Goal: Task Accomplishment & Management: Use online tool/utility

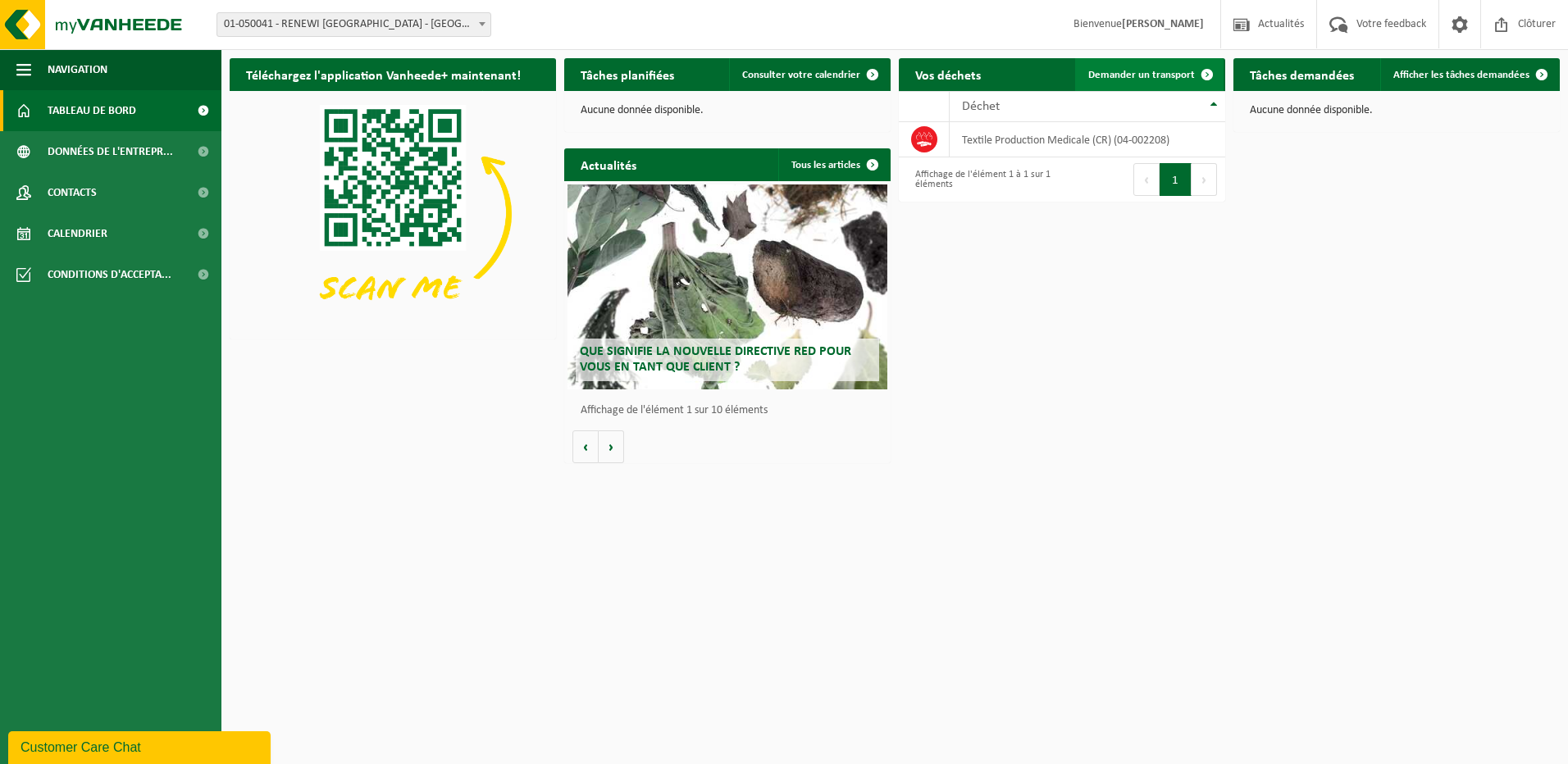
click at [1199, 72] on span at bounding box center [1207, 74] width 33 height 33
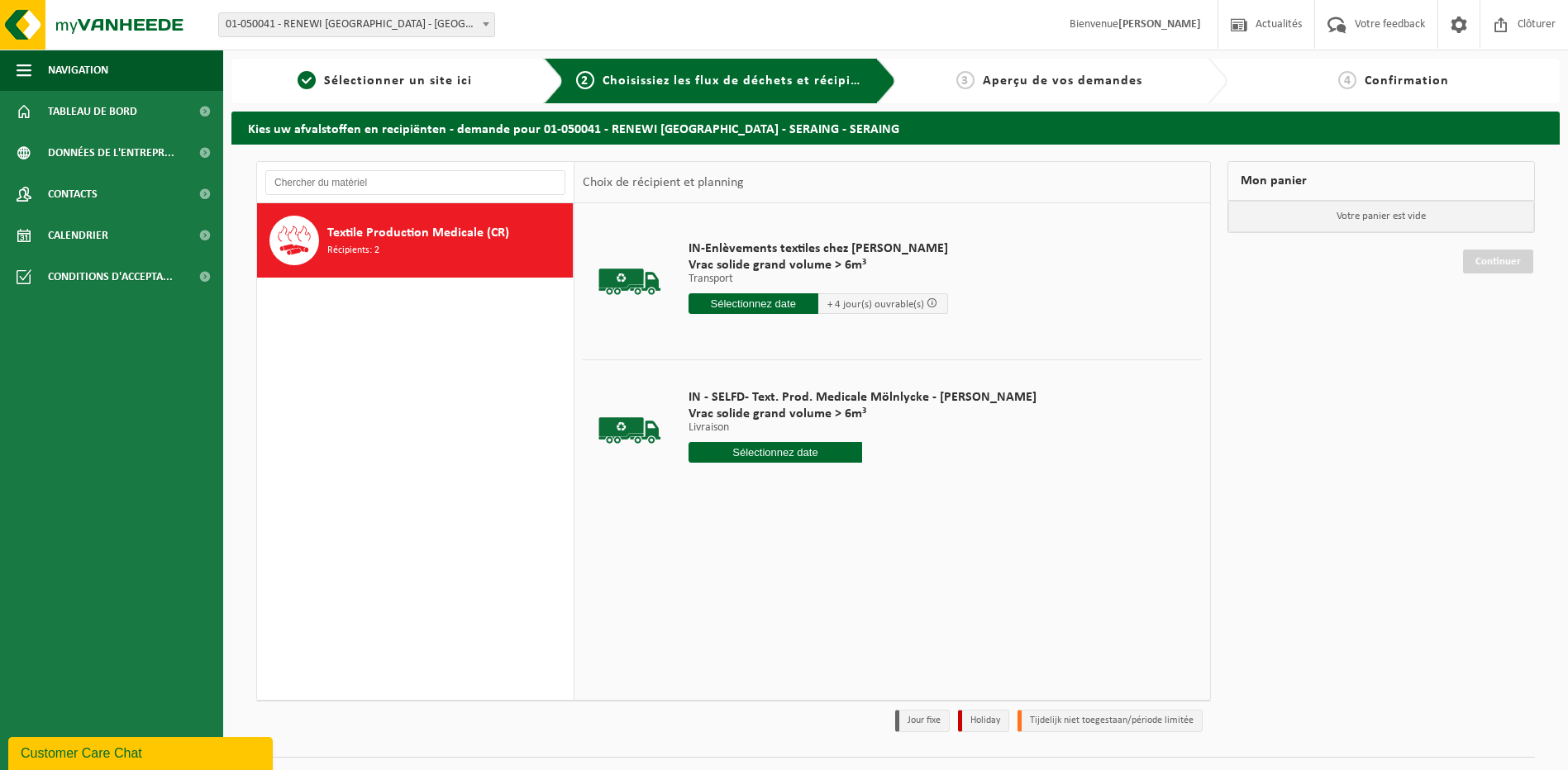
click at [750, 449] on input "text" at bounding box center [775, 451] width 174 height 21
click at [702, 600] on div "15" at bounding box center [703, 600] width 29 height 27
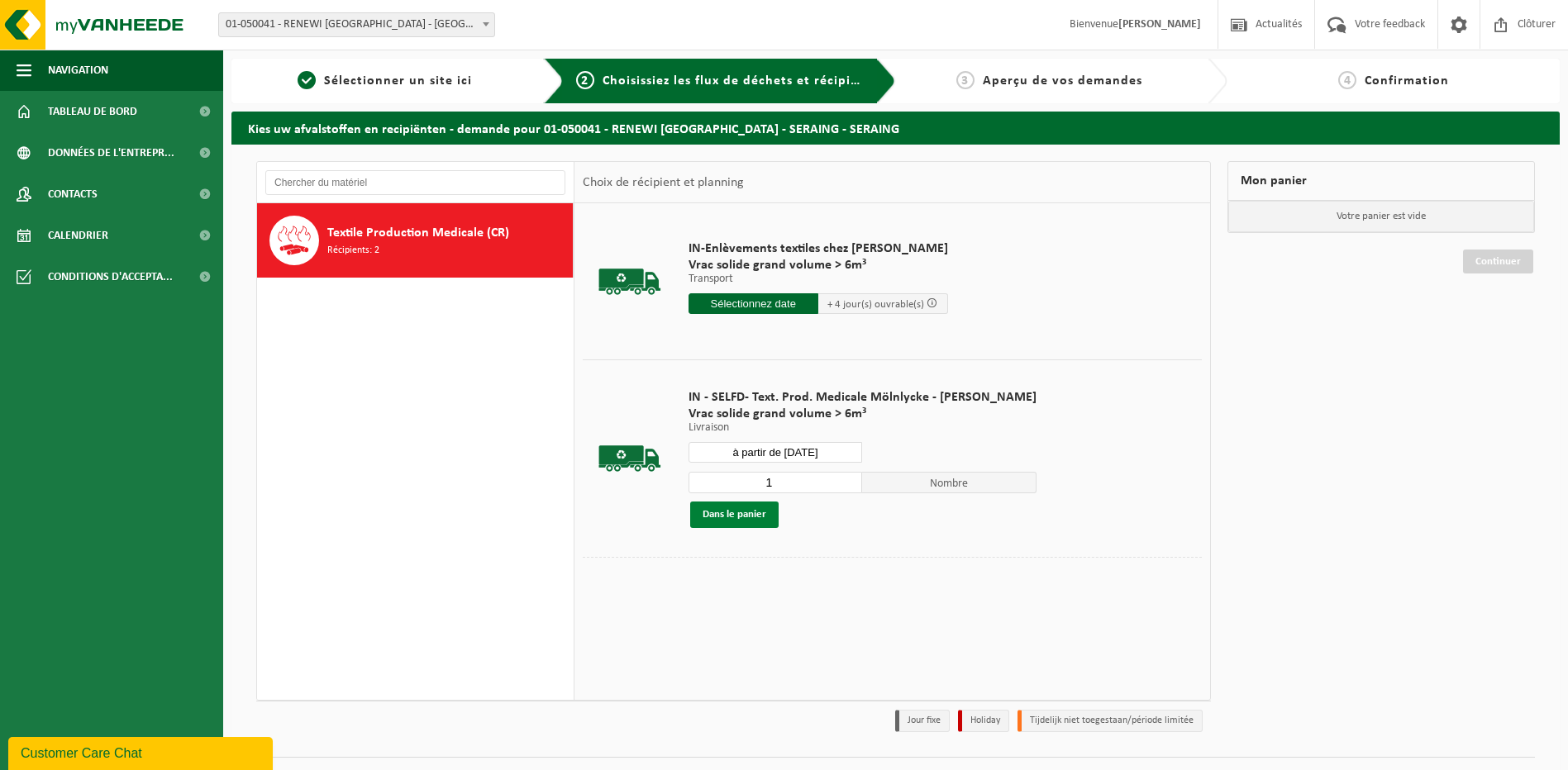
click at [723, 513] on button "Dans le panier" at bounding box center [734, 515] width 88 height 27
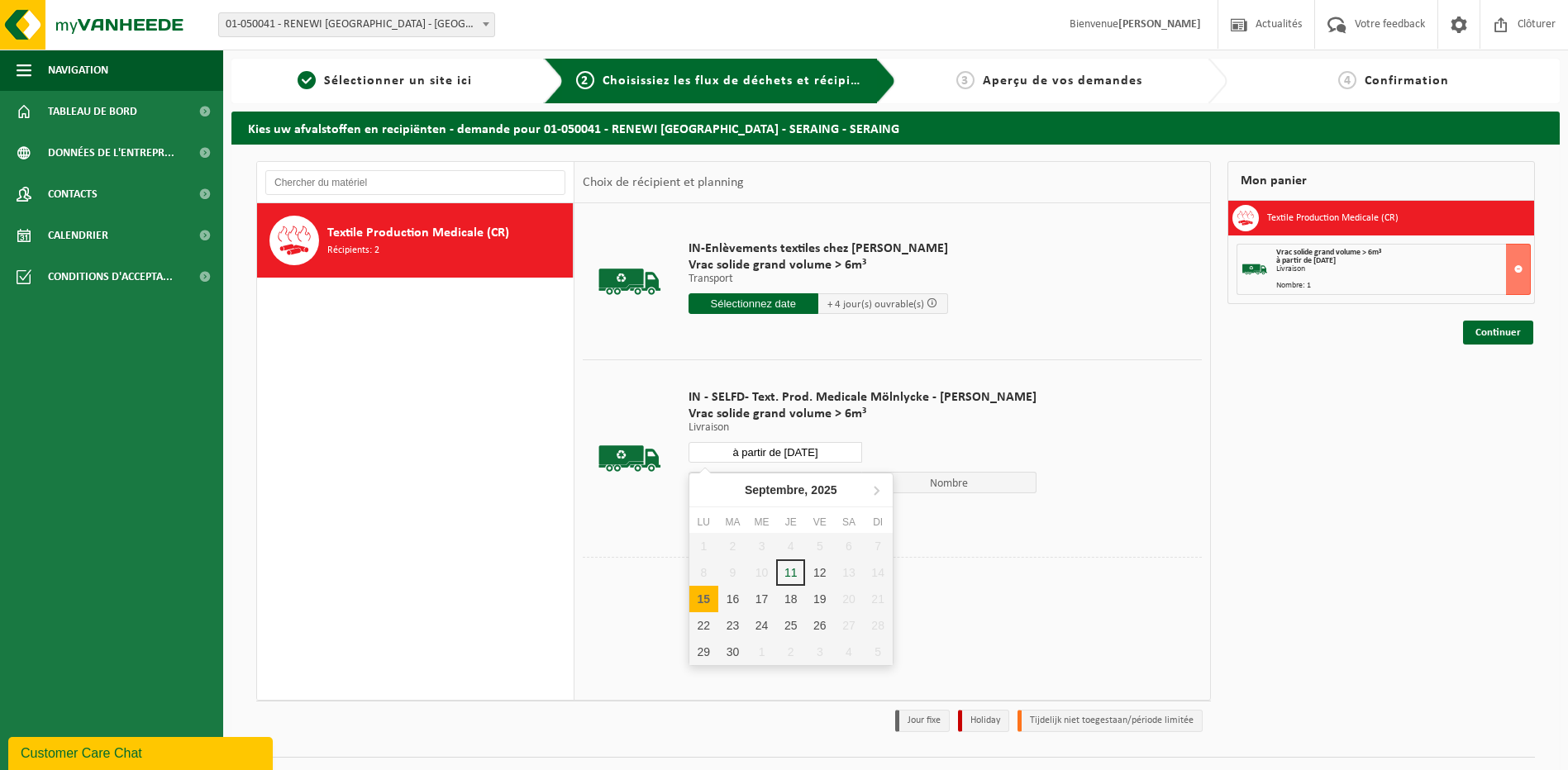
click at [767, 450] on input "à partir de 2025-09-15" at bounding box center [775, 451] width 174 height 21
click at [725, 601] on div "16" at bounding box center [733, 600] width 29 height 27
type input "à partir de 2025-09-16"
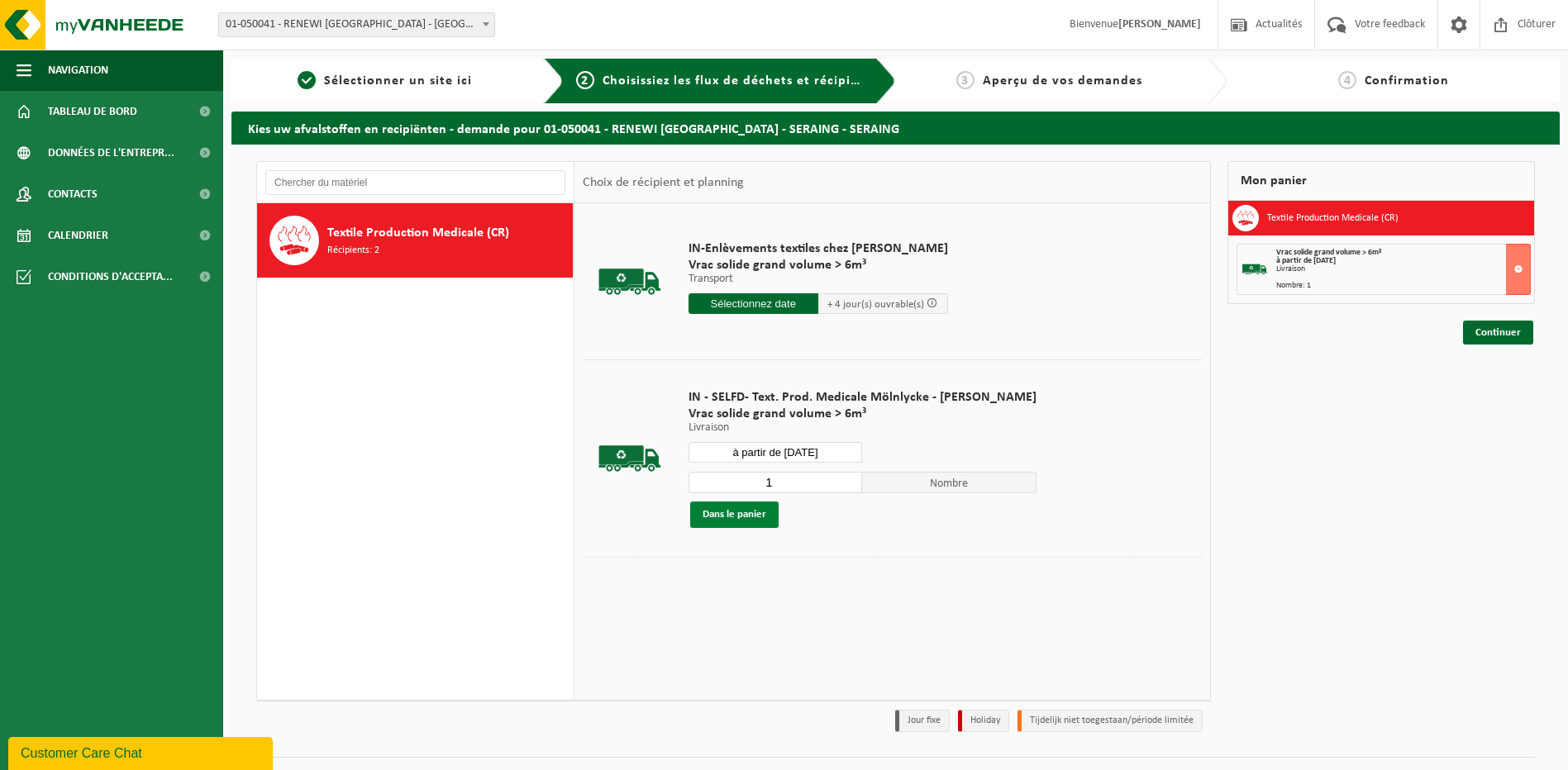
click at [730, 516] on button "Dans le panier" at bounding box center [734, 515] width 88 height 27
click at [1506, 396] on link "Continuer" at bounding box center [1497, 392] width 71 height 24
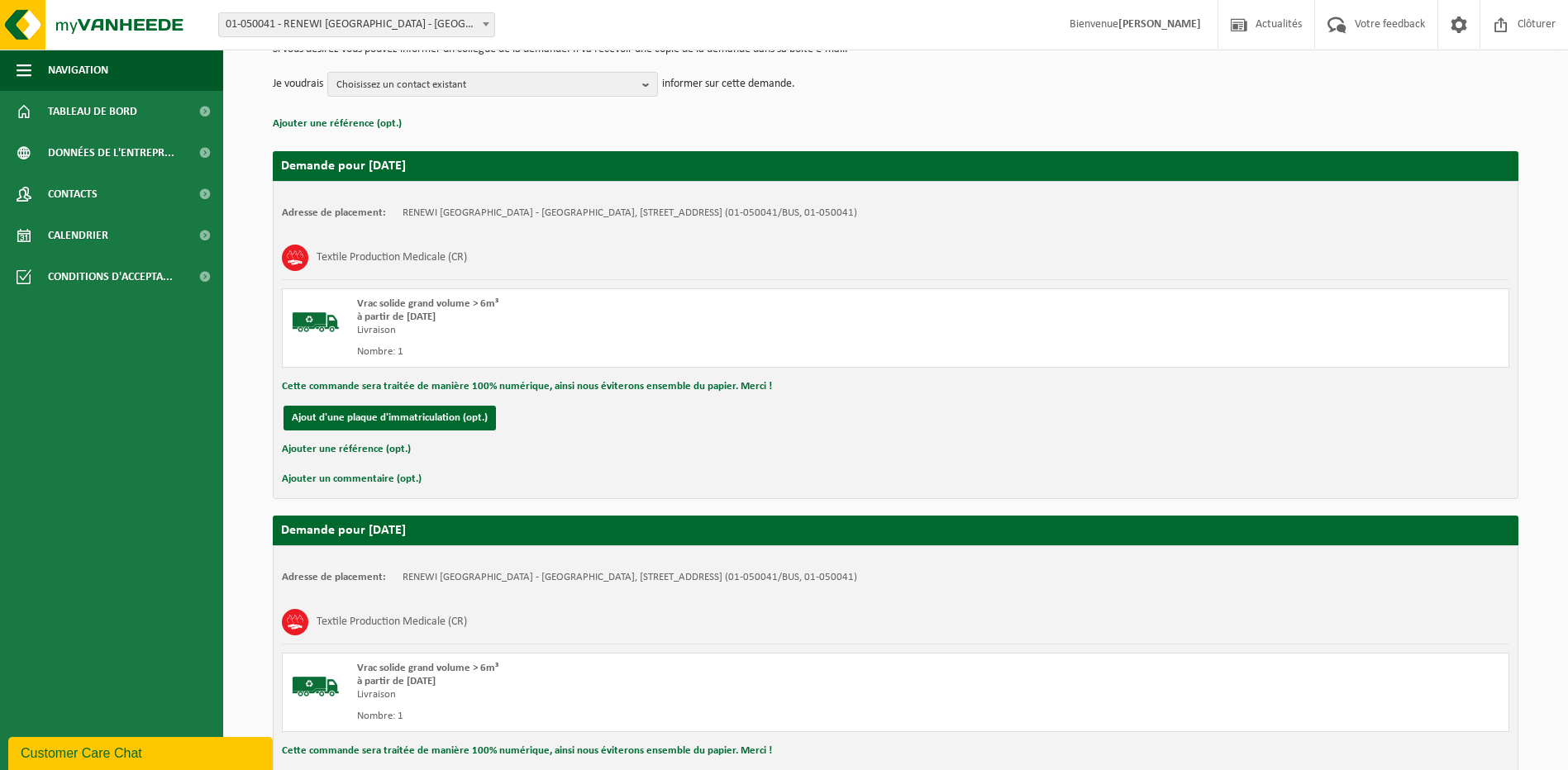
scroll to position [366, 0]
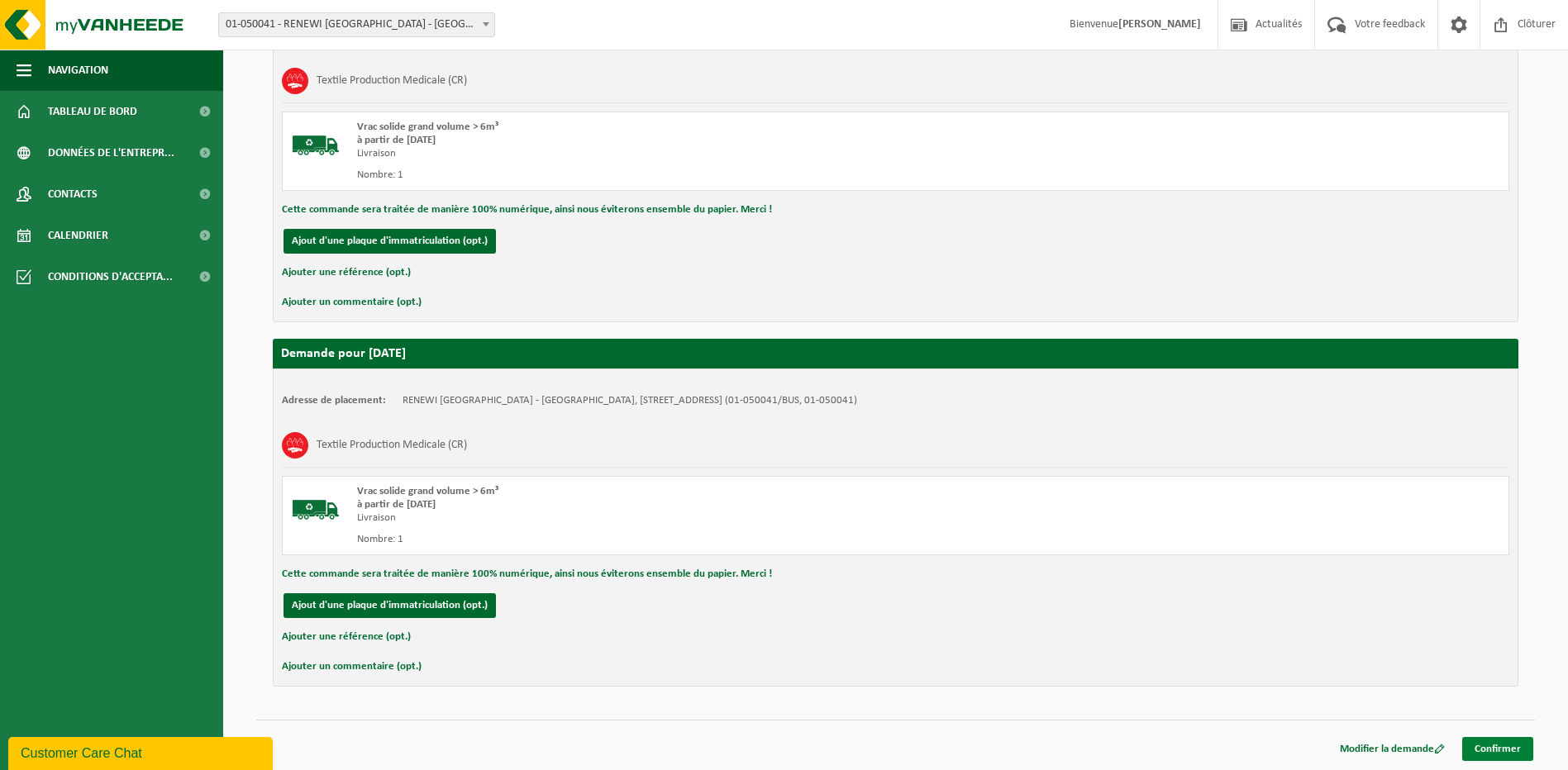
click at [1482, 748] on link "Confirmer" at bounding box center [1497, 749] width 71 height 24
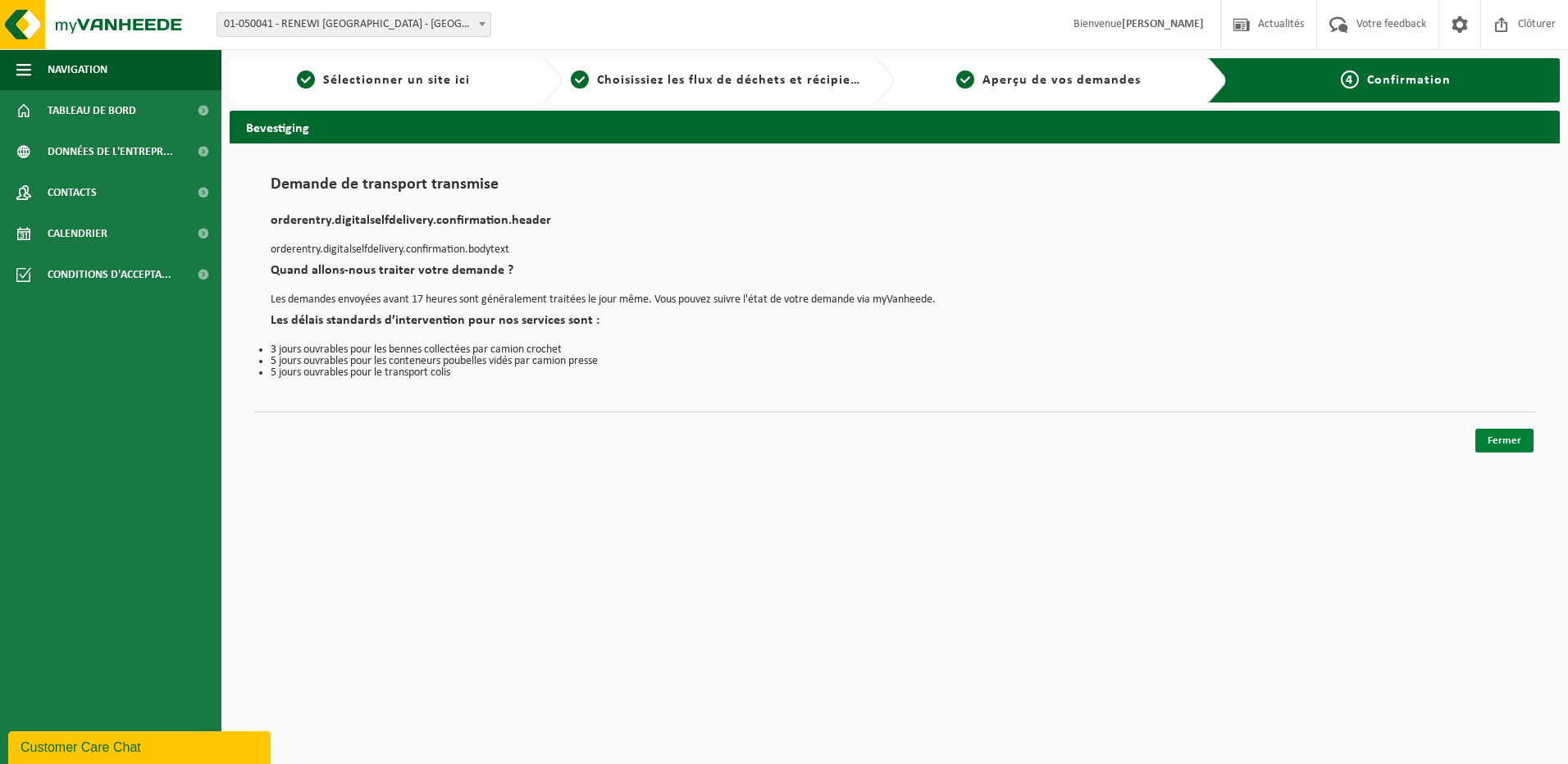
click at [1495, 441] on link "Fermer" at bounding box center [1504, 440] width 58 height 24
